Goal: Navigation & Orientation: Find specific page/section

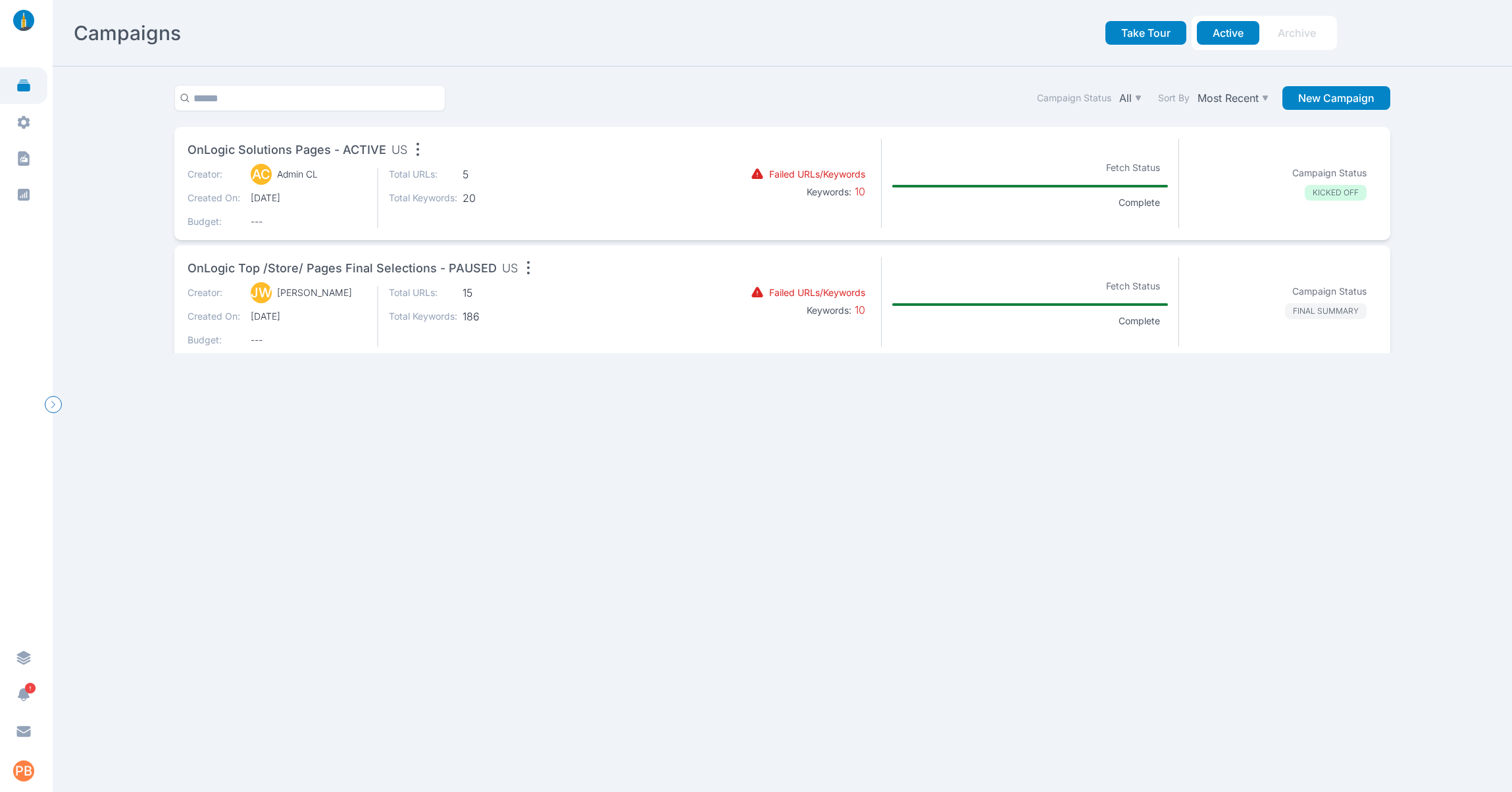
click at [293, 151] on span "OnLogic Solutions Pages - ACTIVE" at bounding box center [286, 150] width 199 height 19
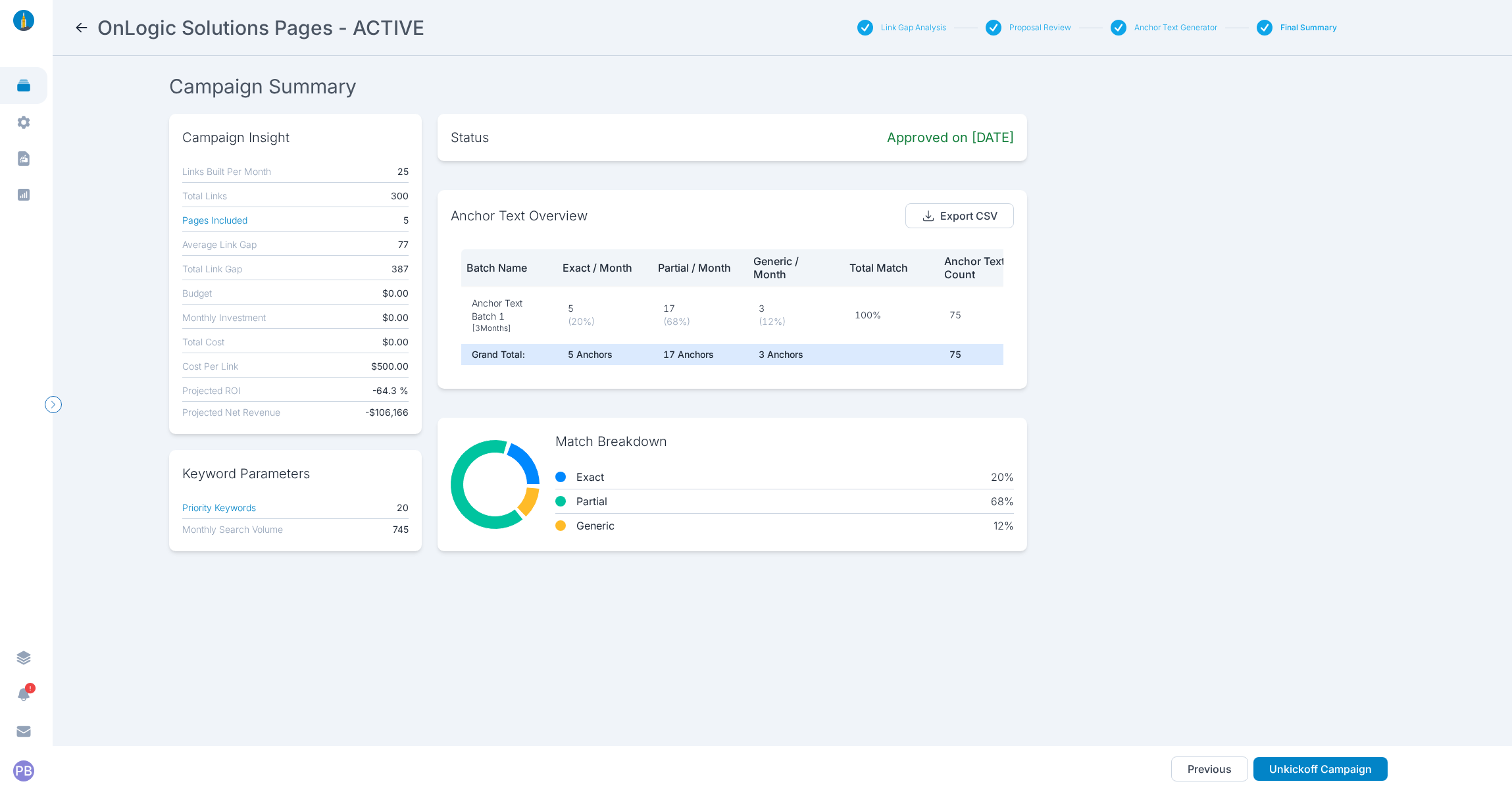
scroll to position [8, 0]
click at [236, 221] on button "Pages Included" at bounding box center [214, 220] width 65 height 16
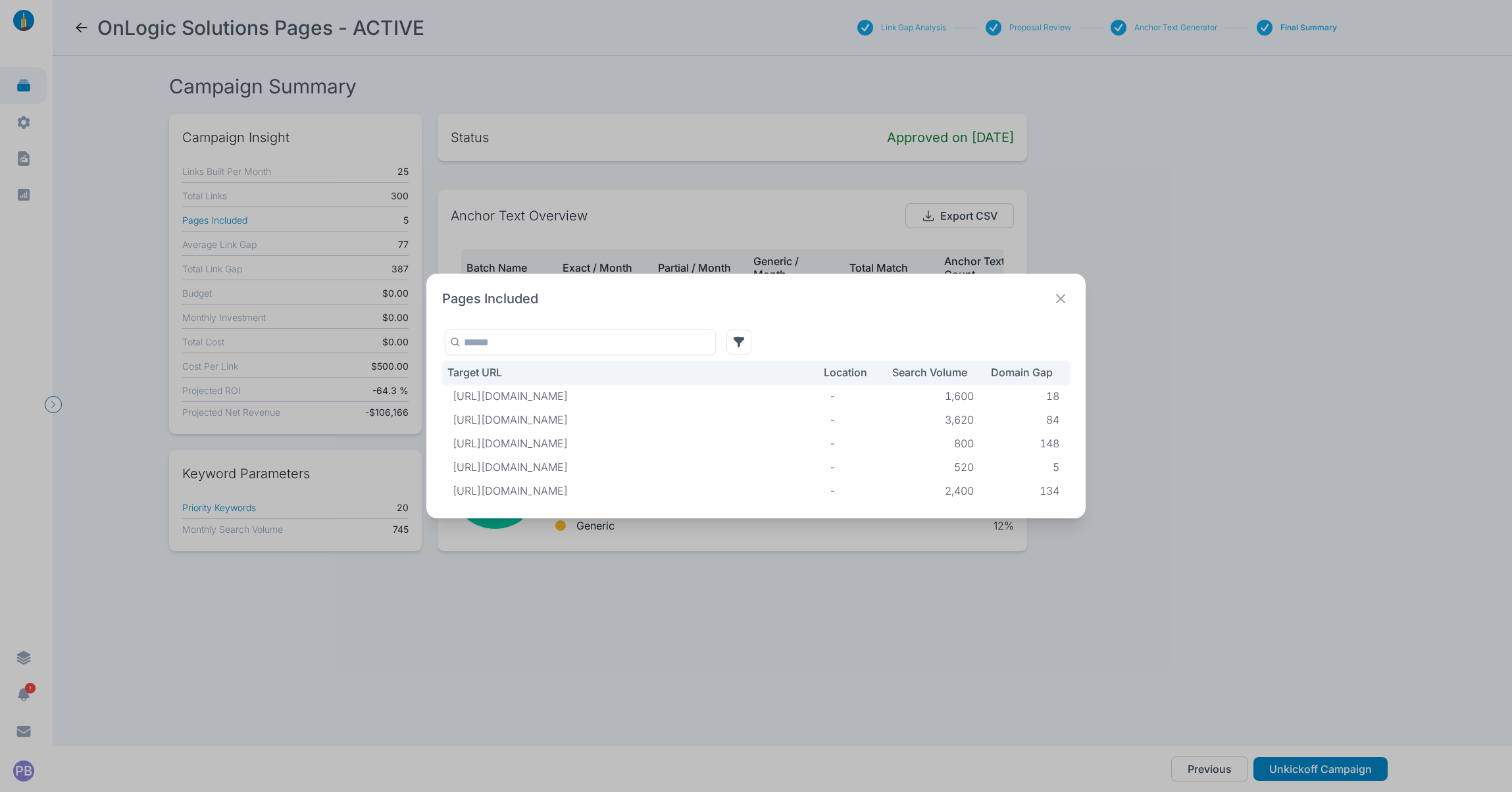
scroll to position [0, 16]
click at [1061, 289] on icon at bounding box center [1061, 299] width 19 height 19
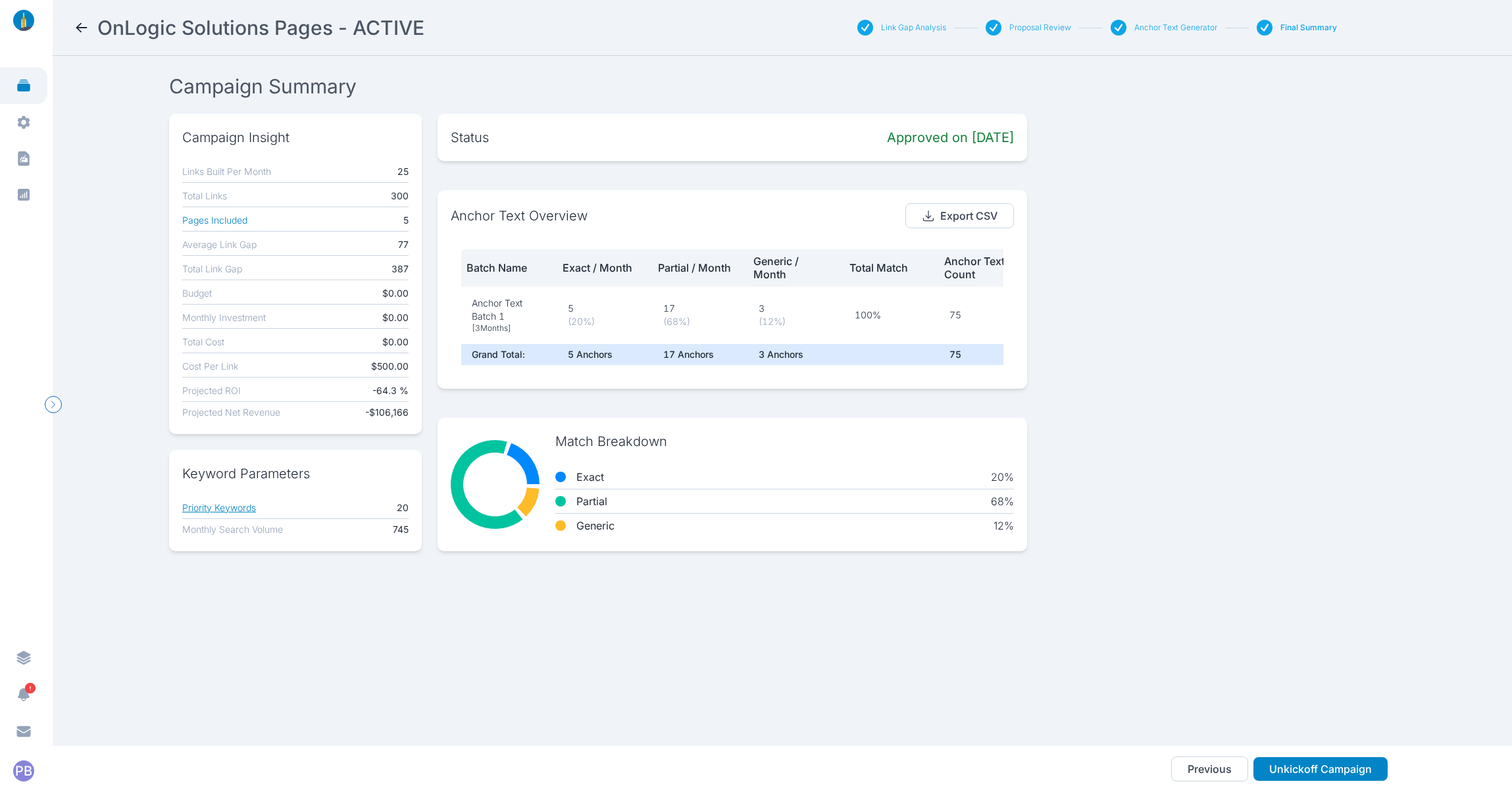
click at [228, 507] on button "Priority Keywords" at bounding box center [219, 508] width 73 height 16
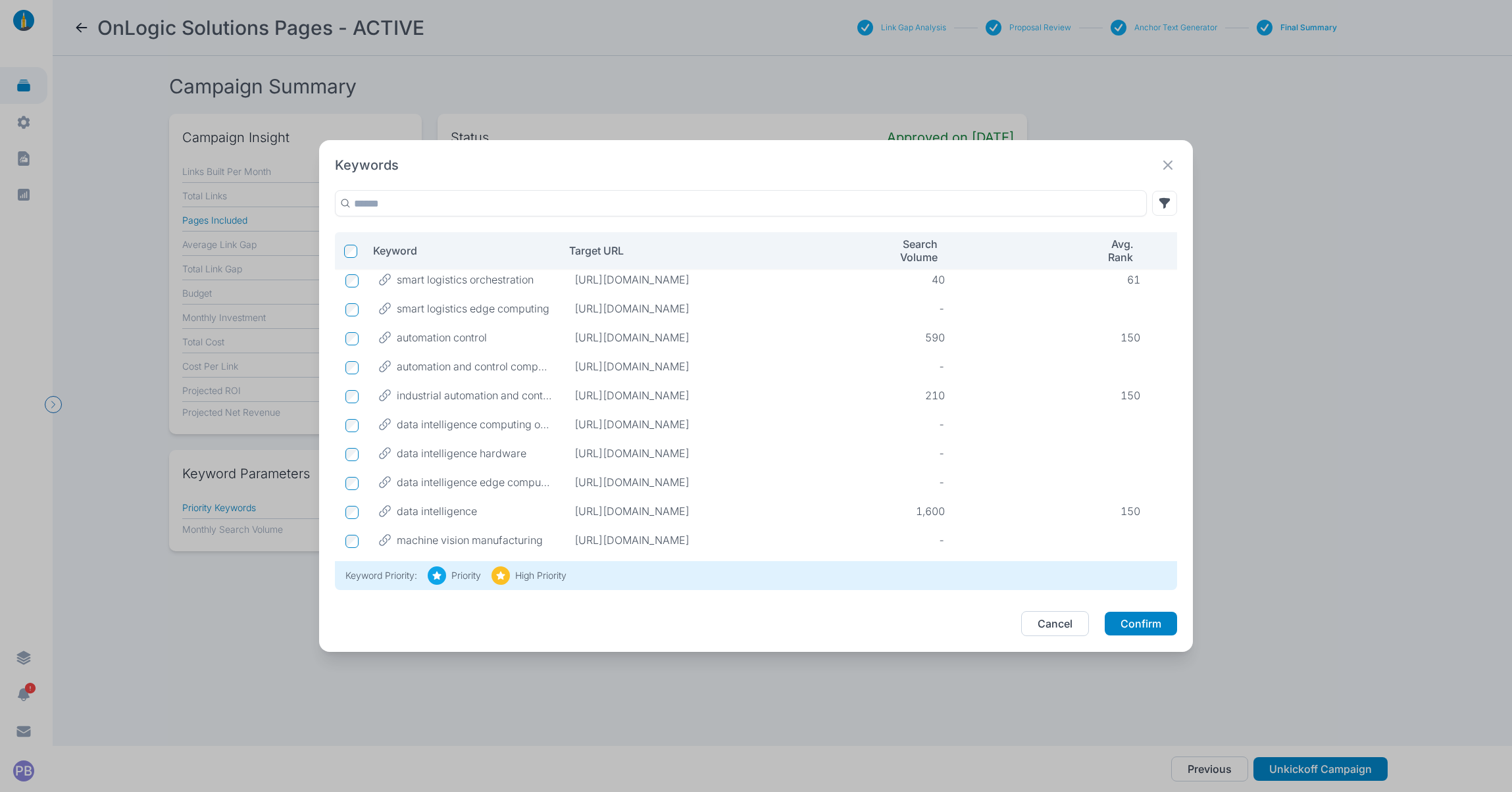
scroll to position [0, 0]
click at [1168, 169] on icon at bounding box center [1168, 166] width 19 height 19
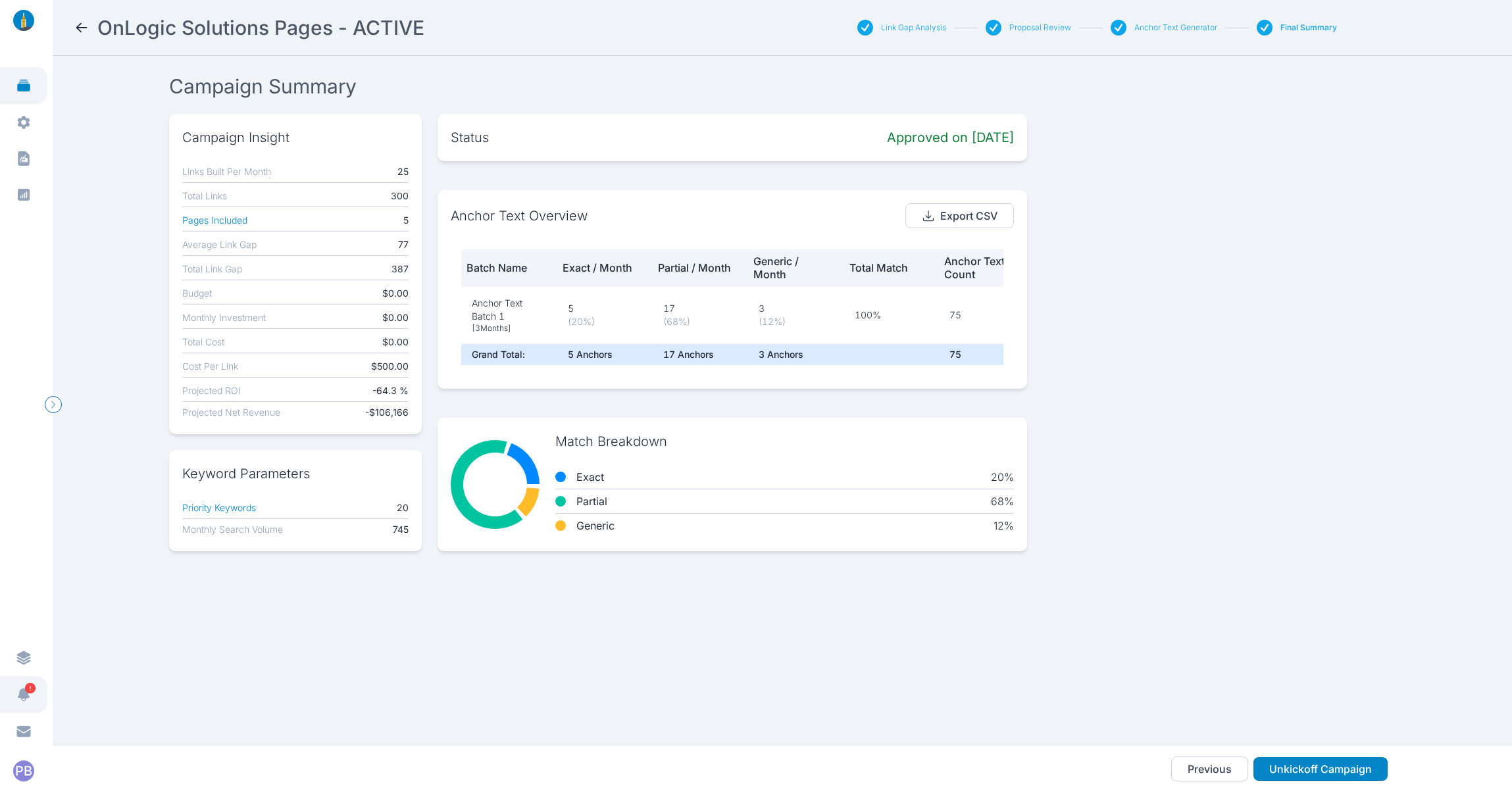
click at [19, 693] on icon "button" at bounding box center [24, 694] width 16 height 16
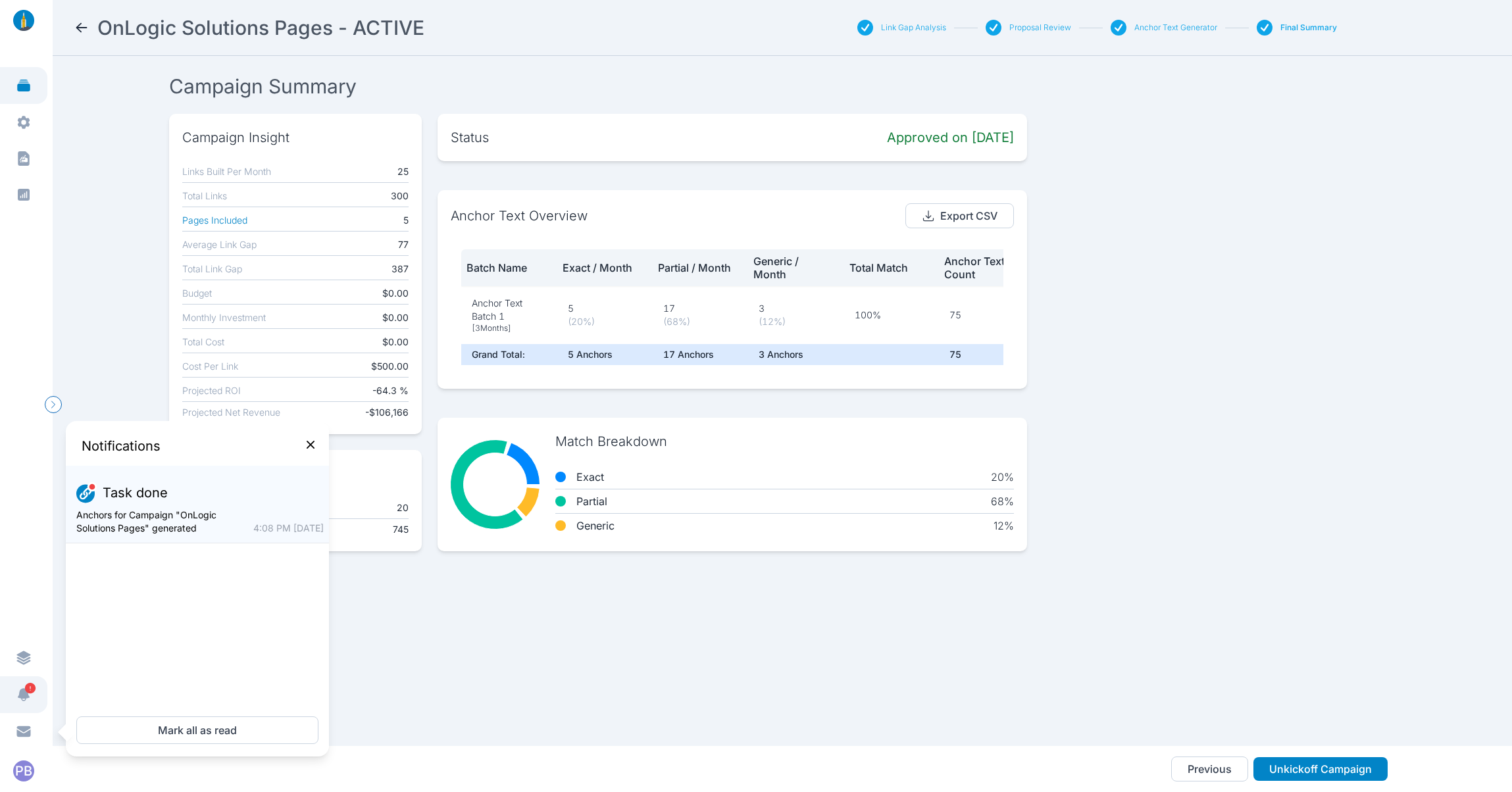
click at [21, 692] on icon "button" at bounding box center [24, 693] width 12 height 12
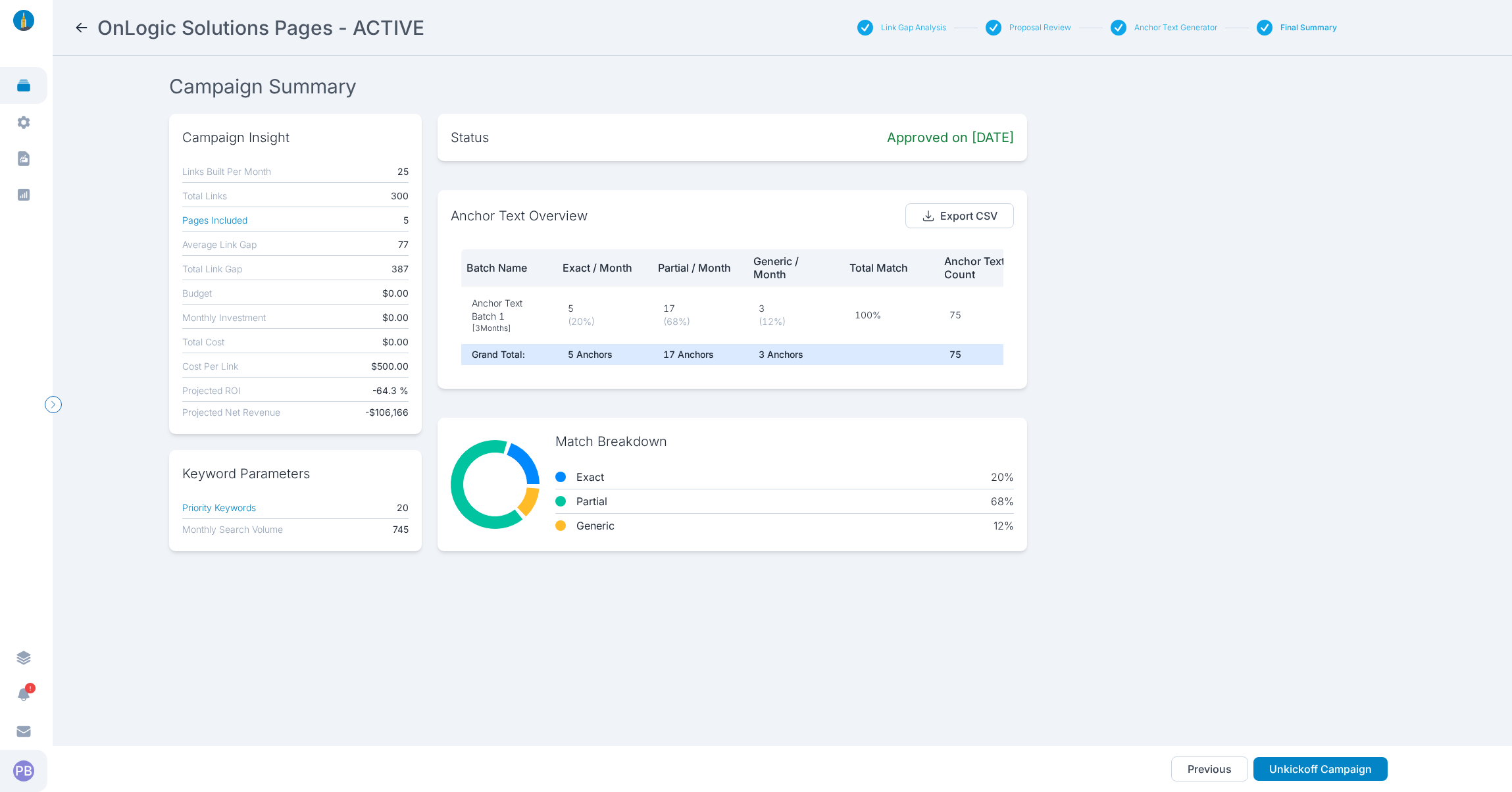
click at [29, 770] on div "PB" at bounding box center [24, 770] width 21 height 21
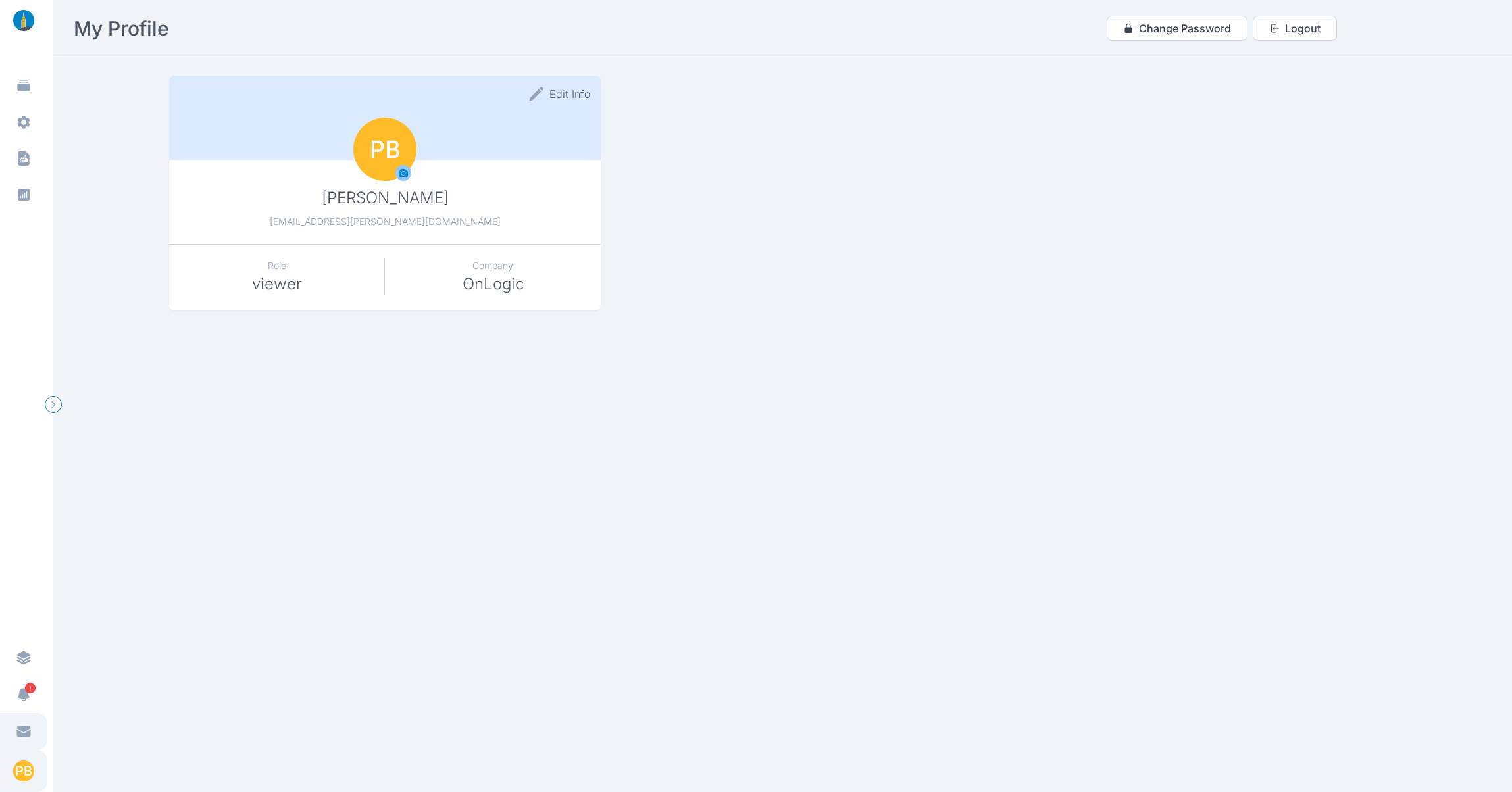
click at [21, 732] on icon at bounding box center [24, 733] width 14 height 8
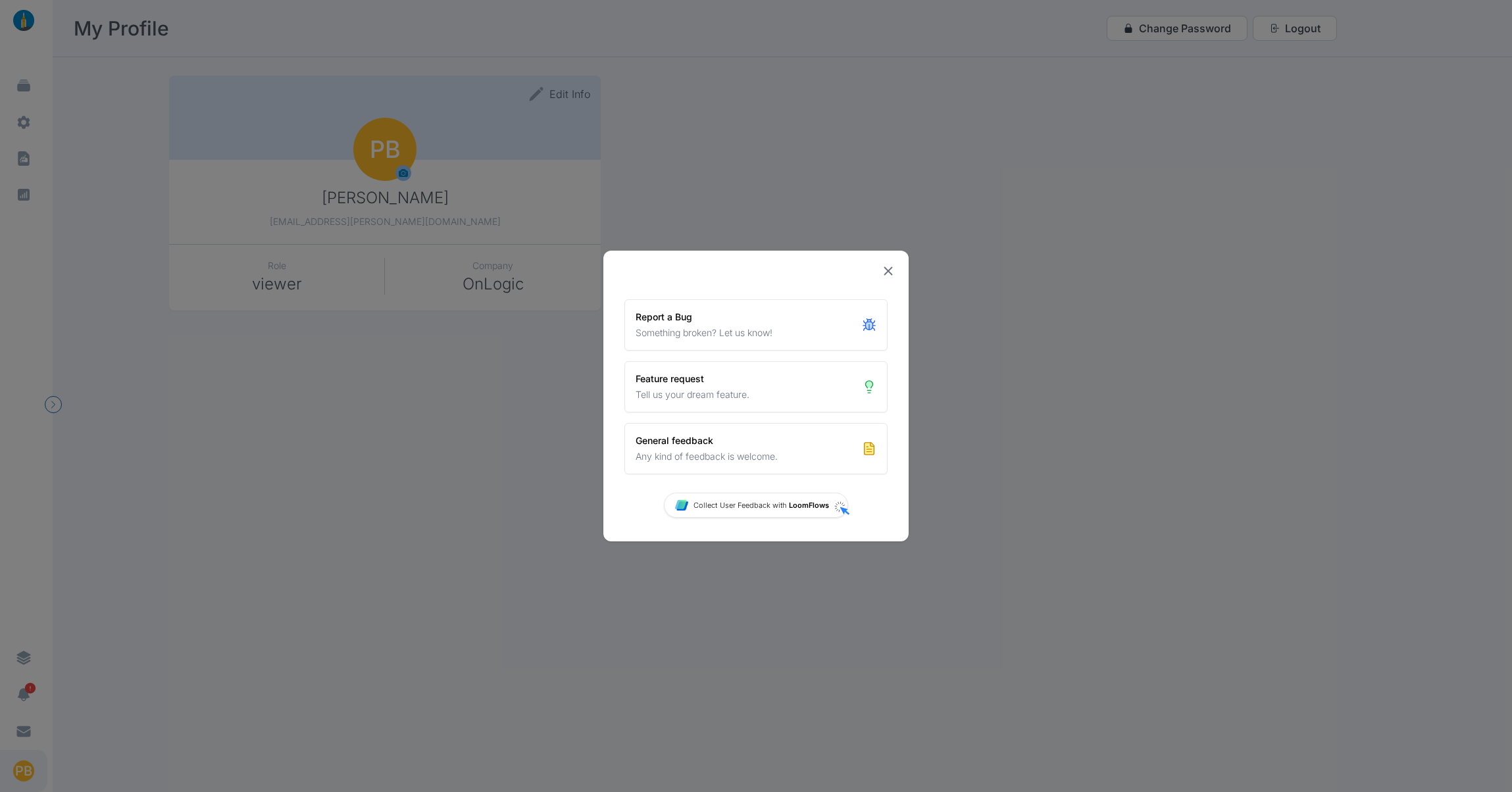
click at [886, 271] on icon at bounding box center [887, 270] width 14 height 14
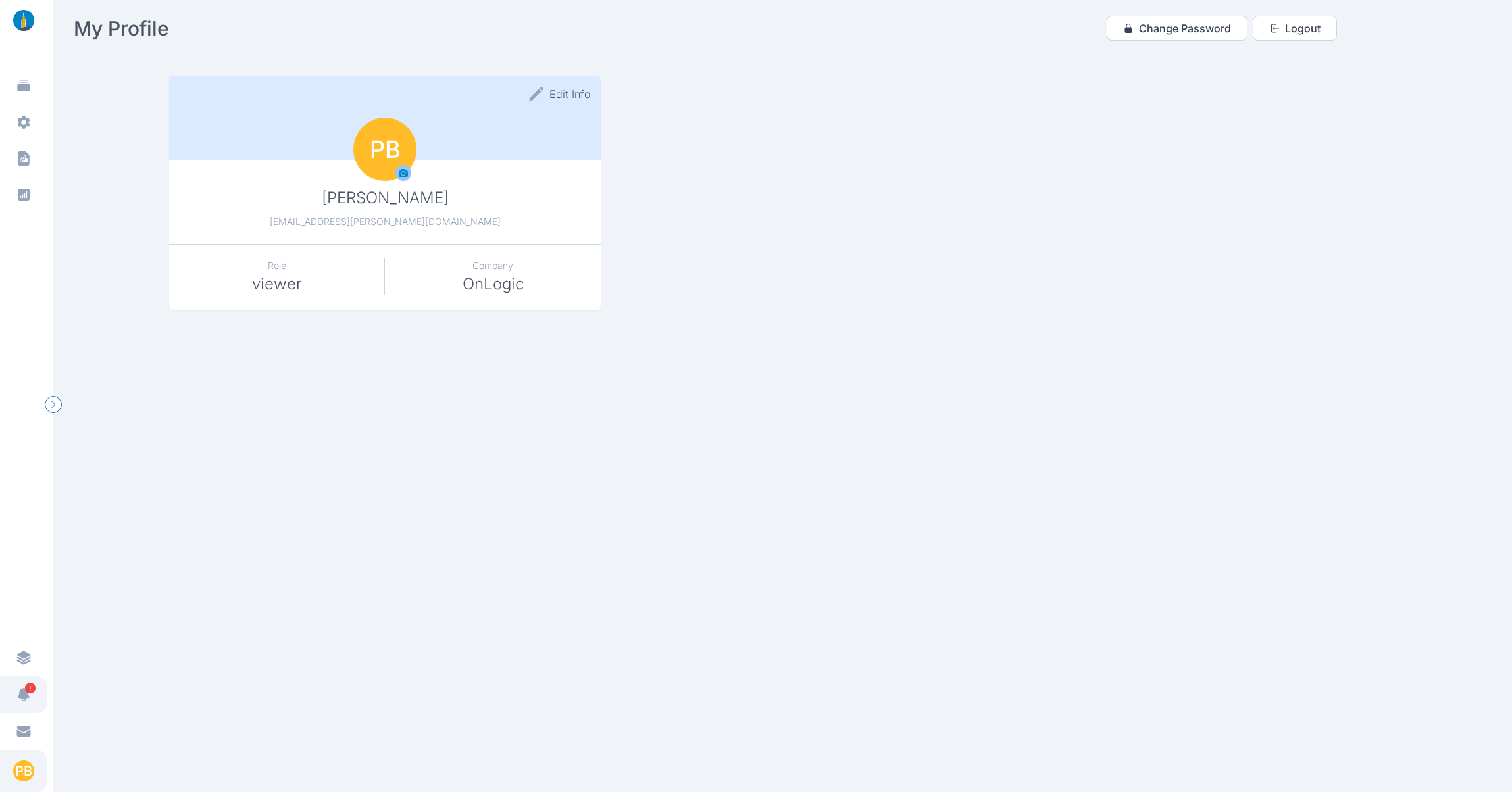
click at [36, 689] on icon "button" at bounding box center [30, 687] width 13 height 13
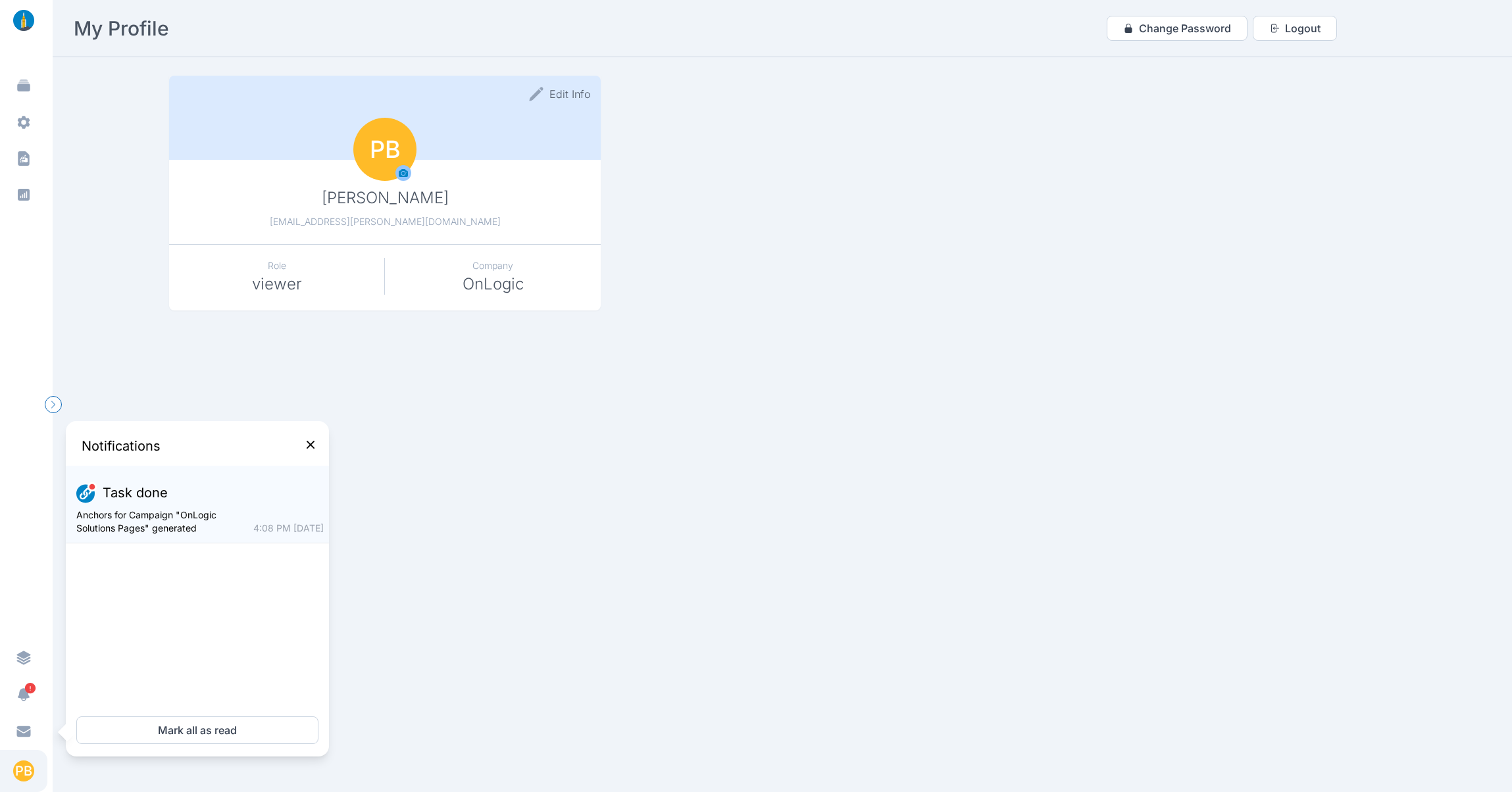
click at [304, 441] on icon at bounding box center [310, 446] width 16 height 19
